Goal: Task Accomplishment & Management: Manage account settings

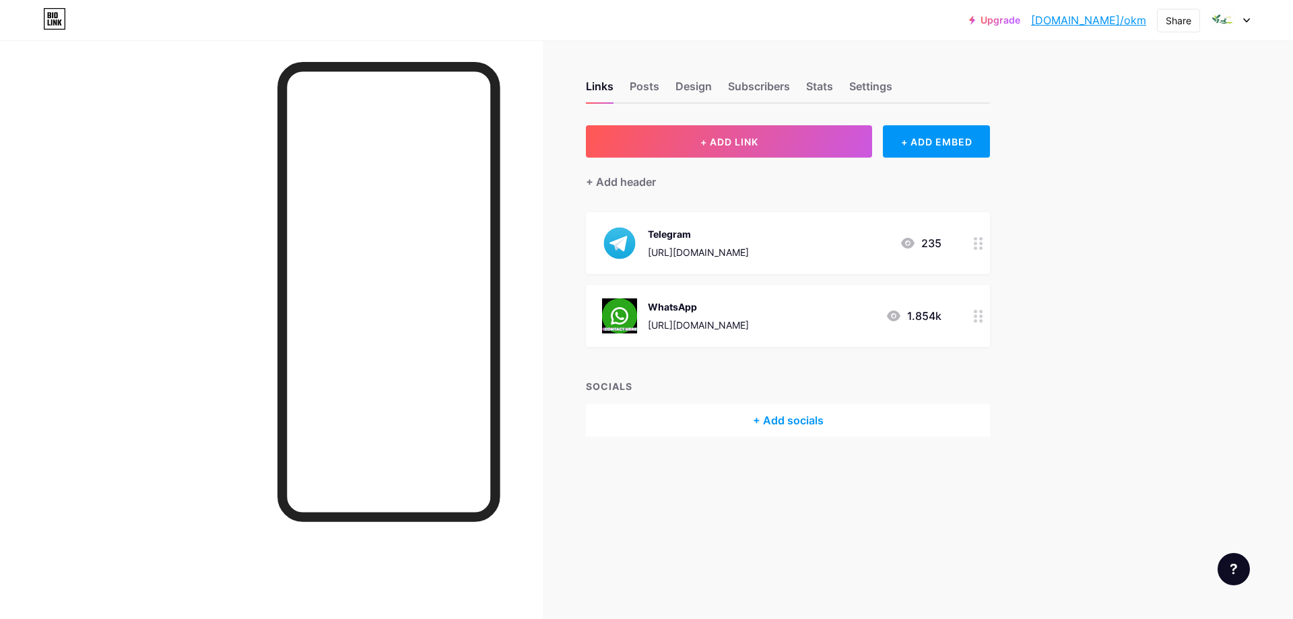
click at [793, 310] on div "WhatsApp [URL][DOMAIN_NAME] 1.854k" at bounding box center [771, 315] width 339 height 35
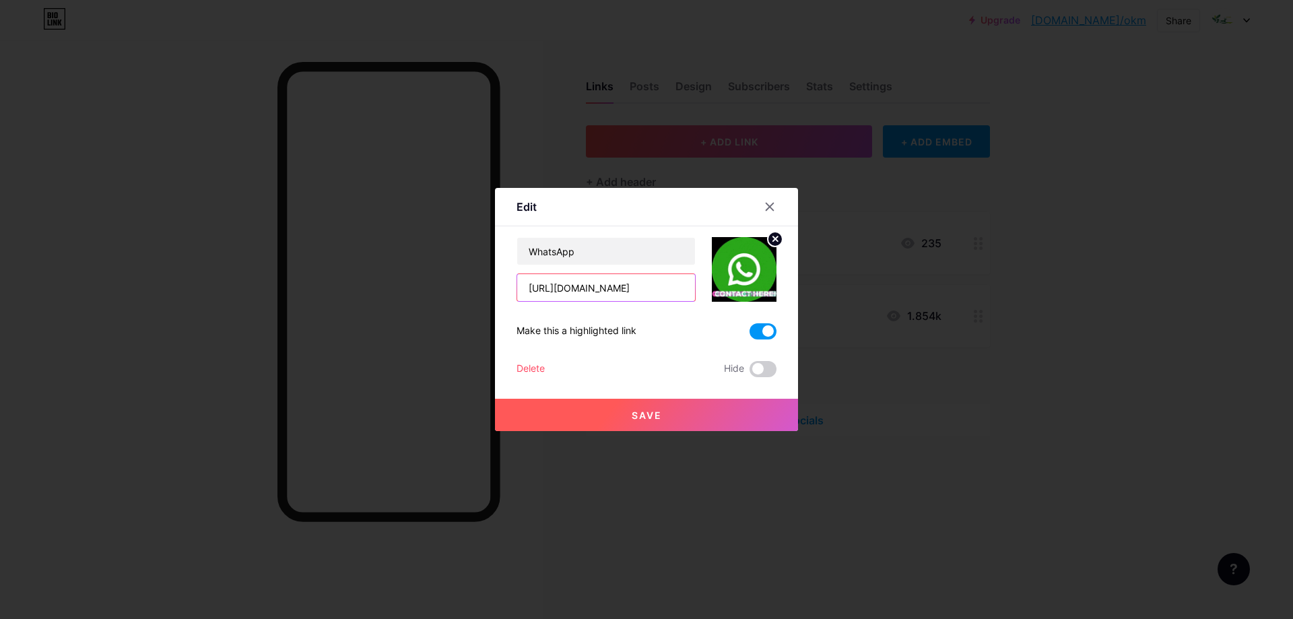
drag, startPoint x: 594, startPoint y: 286, endPoint x: 655, endPoint y: 288, distance: 60.6
click at [655, 288] on input "[URL][DOMAIN_NAME]" at bounding box center [606, 287] width 178 height 27
paste input "289564922"
click at [602, 285] on input "[URL][DOMAIN_NAME] 2895649229" at bounding box center [606, 287] width 178 height 27
type input "[URL][DOMAIN_NAME]"
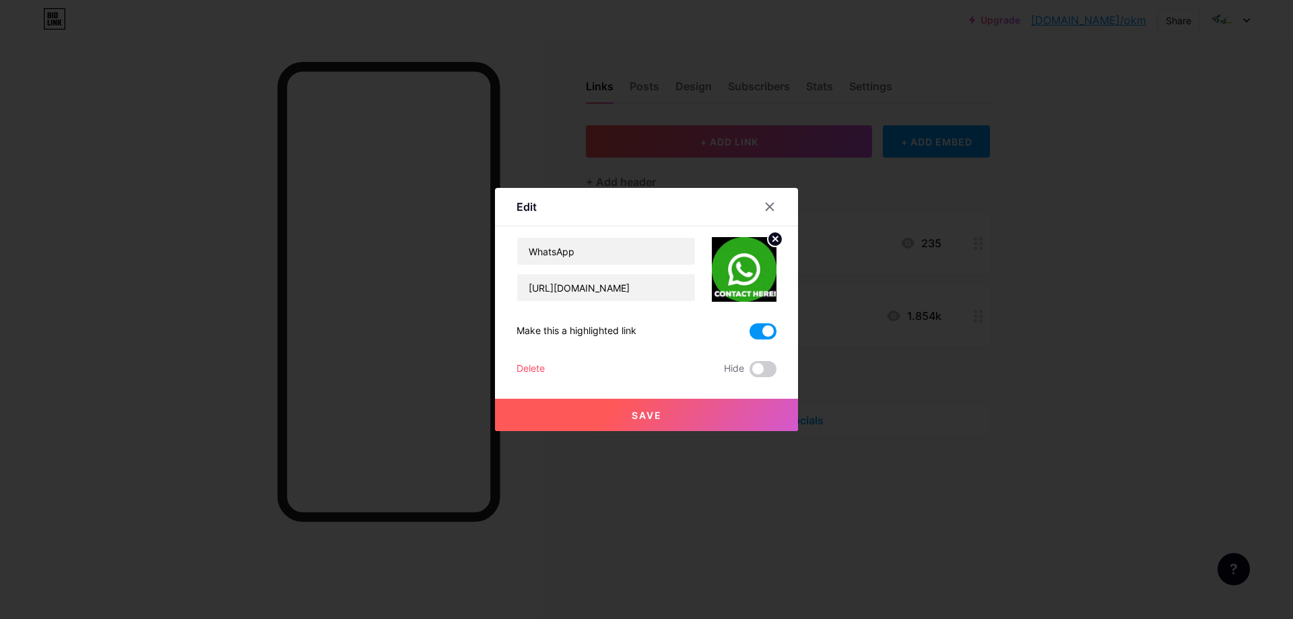
click at [645, 409] on span "Save" at bounding box center [647, 414] width 30 height 11
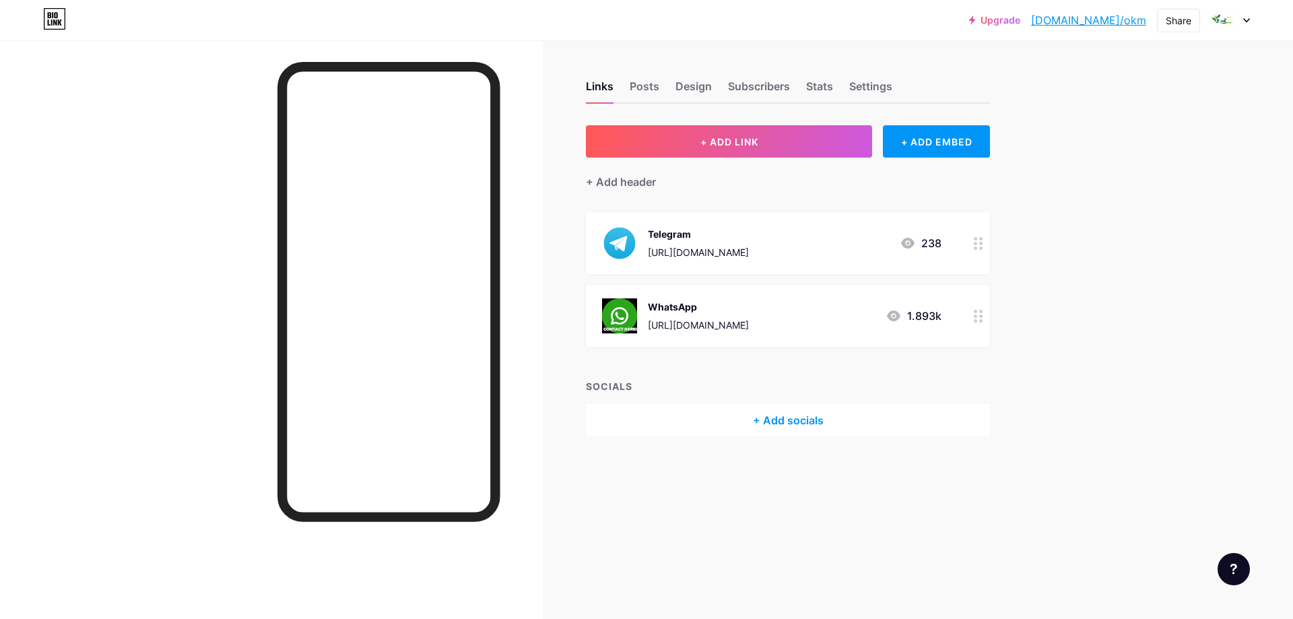
click at [735, 312] on div "WhatsApp" at bounding box center [698, 307] width 101 height 14
click at [760, 331] on span at bounding box center [763, 331] width 27 height 16
click at [750, 335] on input "checkbox" at bounding box center [750, 335] width 0 height 0
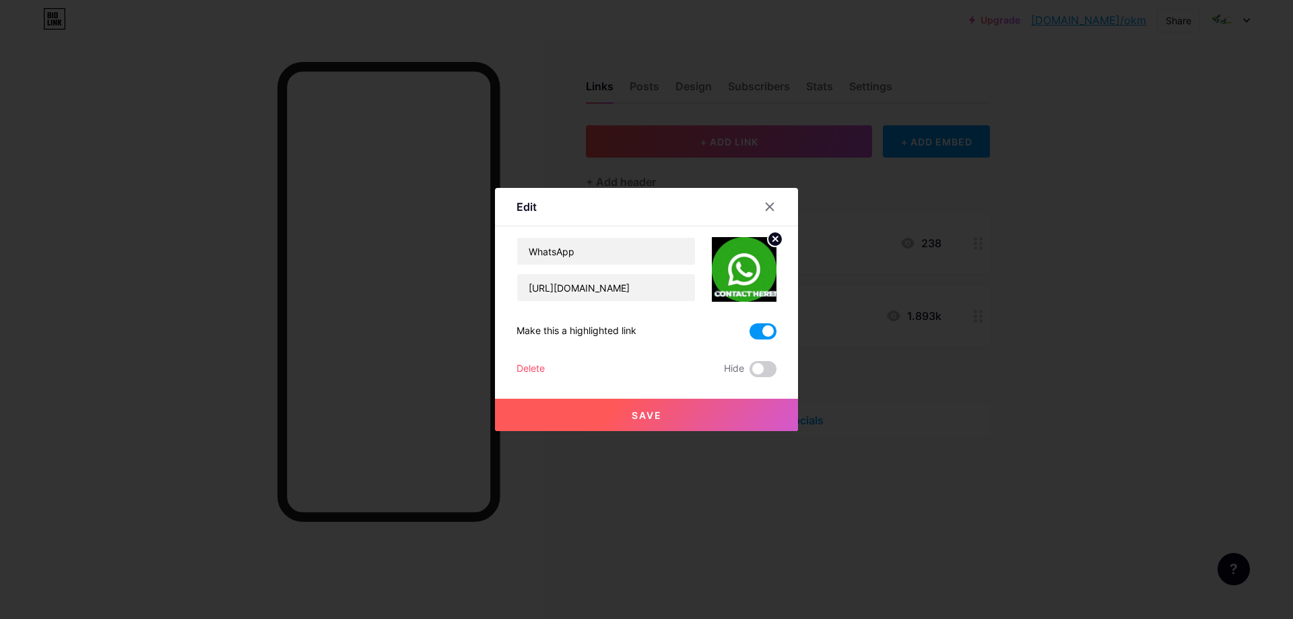
click at [651, 412] on span "Save" at bounding box center [647, 414] width 30 height 11
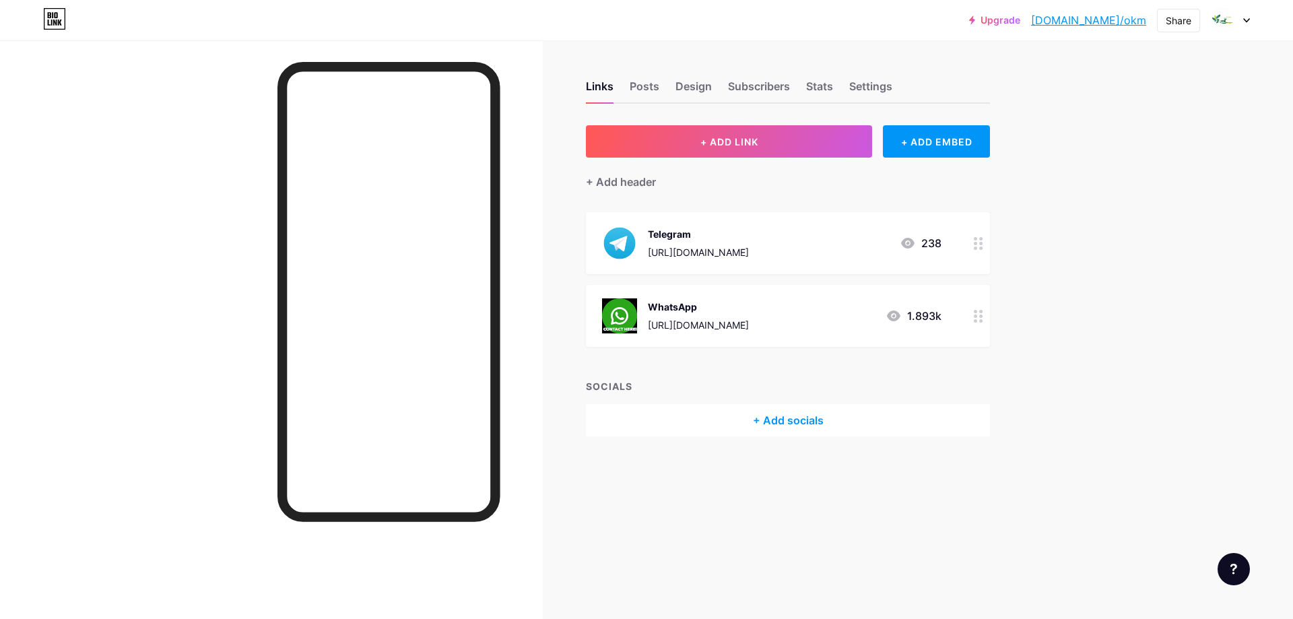
click at [677, 507] on div "Links Posts Design Subscribers Stats Settings + ADD LINK + ADD EMBED + Add head…" at bounding box center [523, 309] width 1047 height 619
click at [769, 86] on font "统计数据" at bounding box center [769, 85] width 43 height 13
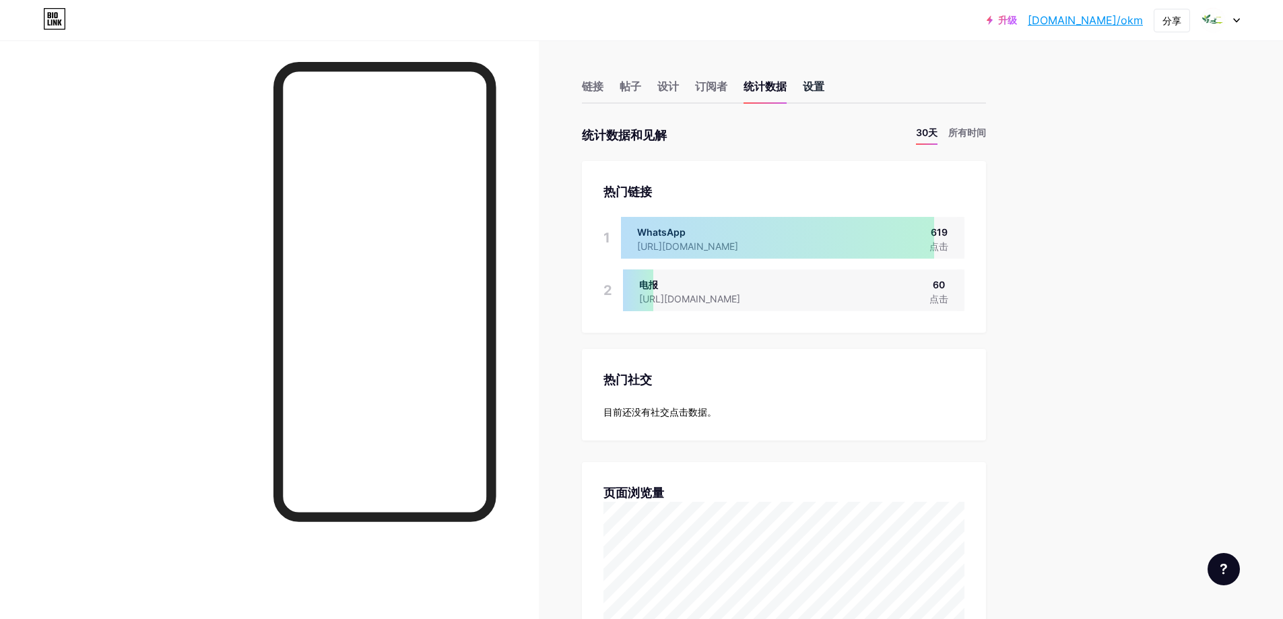
click at [818, 81] on font "设置" at bounding box center [814, 85] width 22 height 13
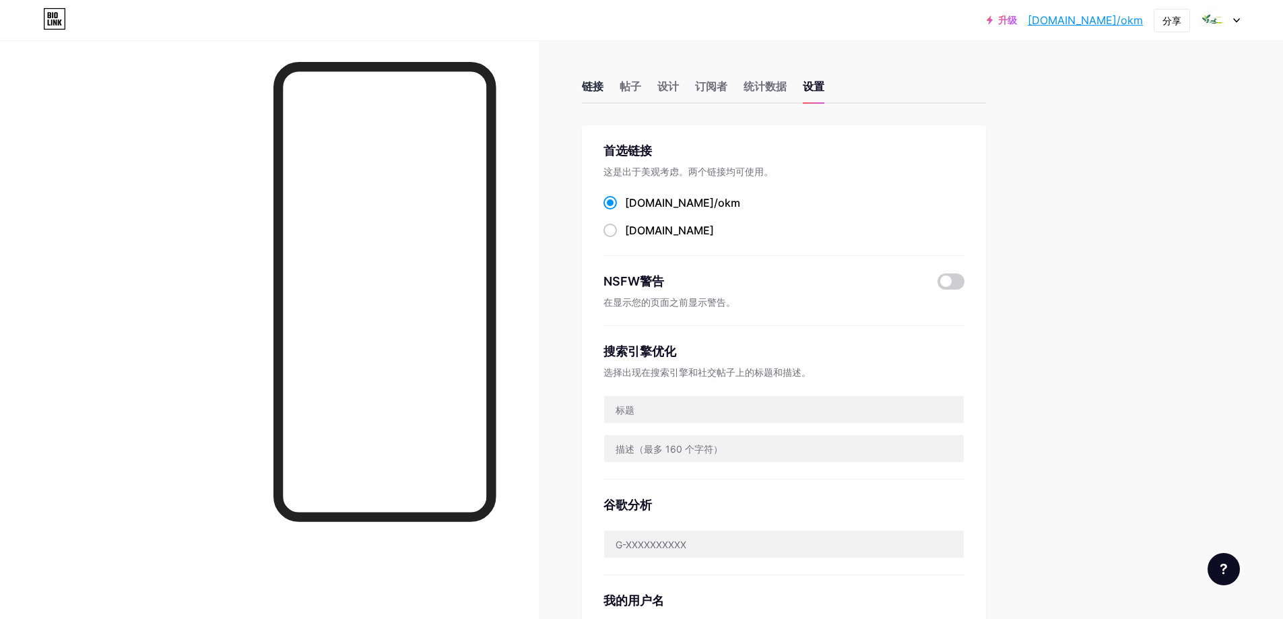
click at [598, 78] on div "链接" at bounding box center [593, 90] width 22 height 24
